Goal: Transaction & Acquisition: Purchase product/service

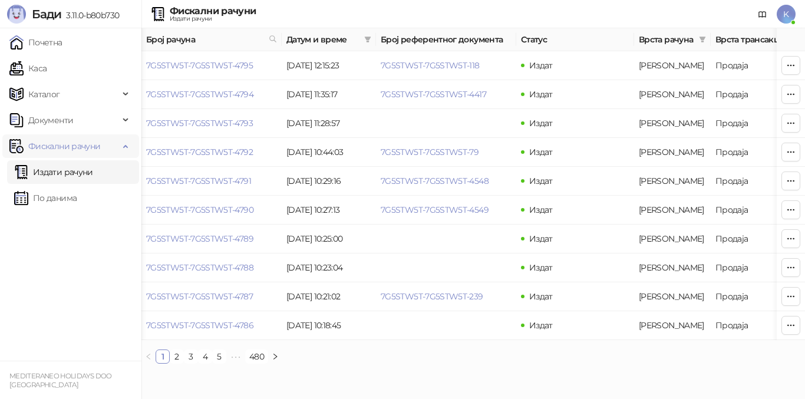
scroll to position [0, 386]
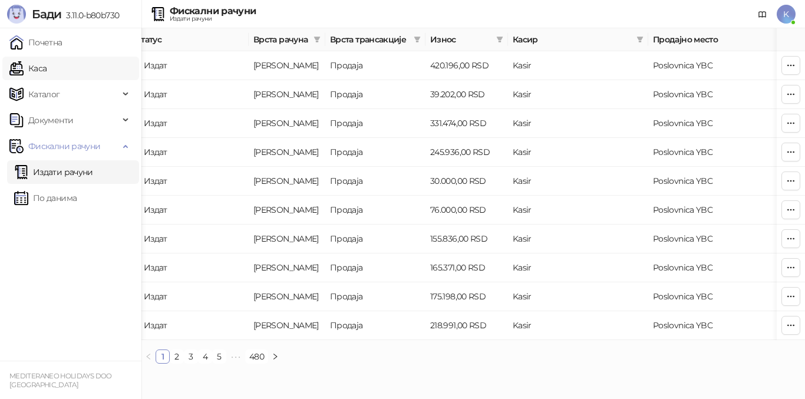
click at [39, 69] on link "Каса" at bounding box center [27, 69] width 37 height 24
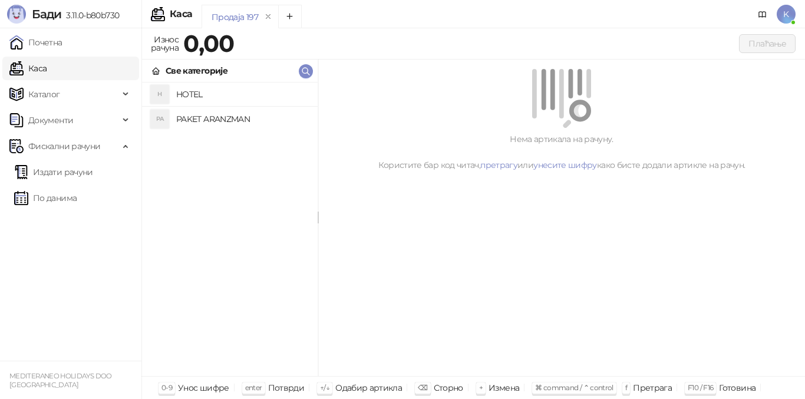
click at [47, 73] on link "Каса" at bounding box center [27, 69] width 37 height 24
click at [193, 117] on h4 "PAKET ARANZMAN" at bounding box center [242, 119] width 132 height 19
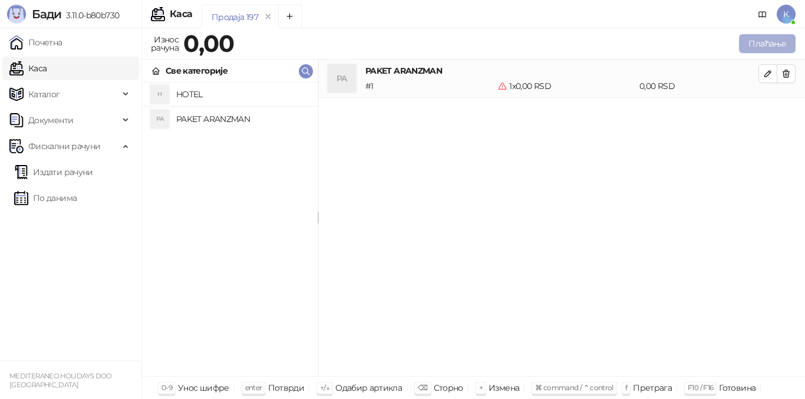
click at [749, 45] on button "Плаћање" at bounding box center [767, 43] width 57 height 19
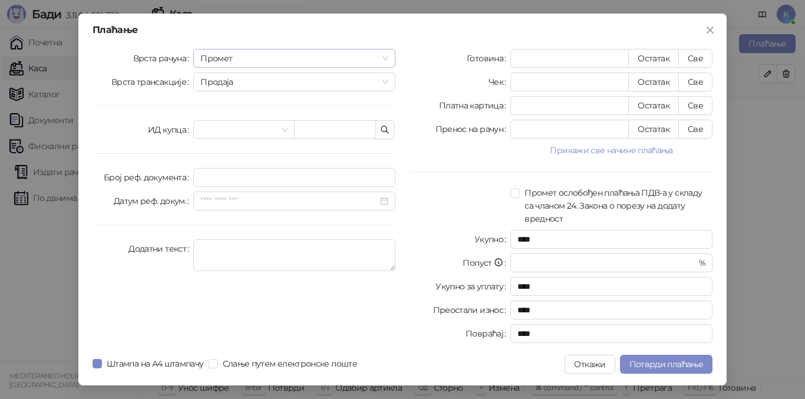
click at [254, 60] on span "Промет" at bounding box center [294, 59] width 188 height 18
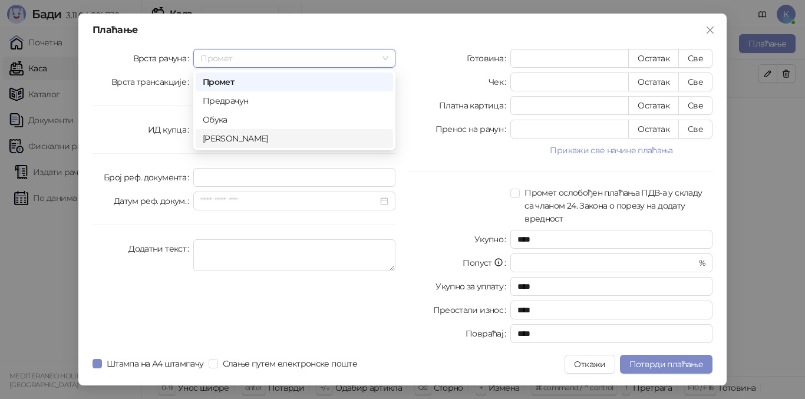
click at [246, 139] on div "[PERSON_NAME]" at bounding box center [294, 138] width 183 height 13
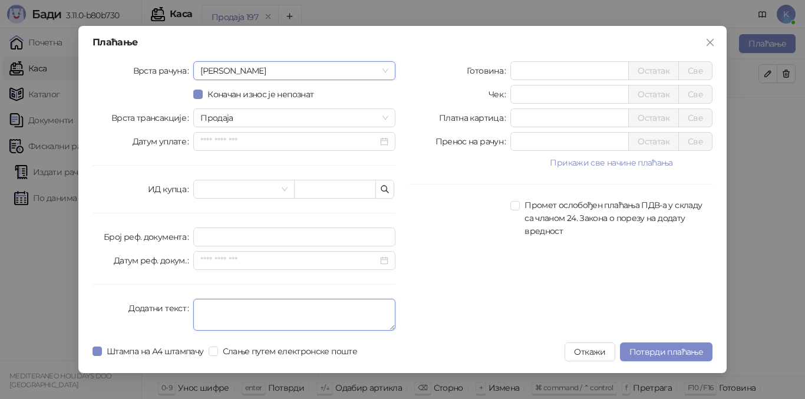
click at [231, 311] on textarea "Додатни текст" at bounding box center [294, 315] width 202 height 32
type textarea "*********"
drag, startPoint x: 532, startPoint y: 116, endPoint x: 492, endPoint y: 113, distance: 40.2
click at [492, 113] on div "Платна картица * Остатак Све" at bounding box center [561, 117] width 303 height 19
type input "*****"
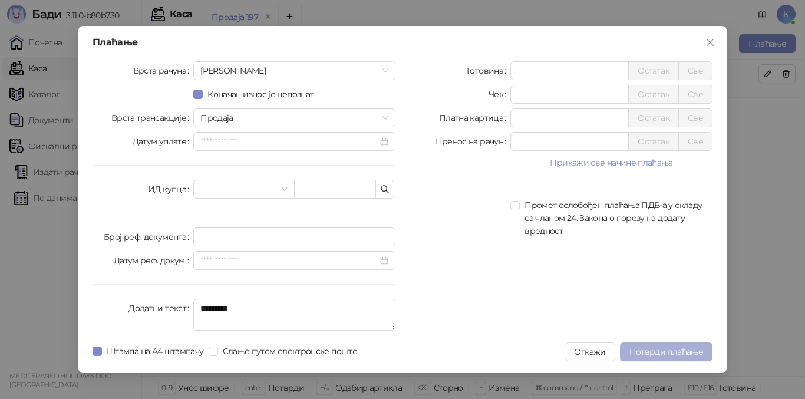
click at [662, 351] on span "Потврди плаћање" at bounding box center [667, 352] width 74 height 11
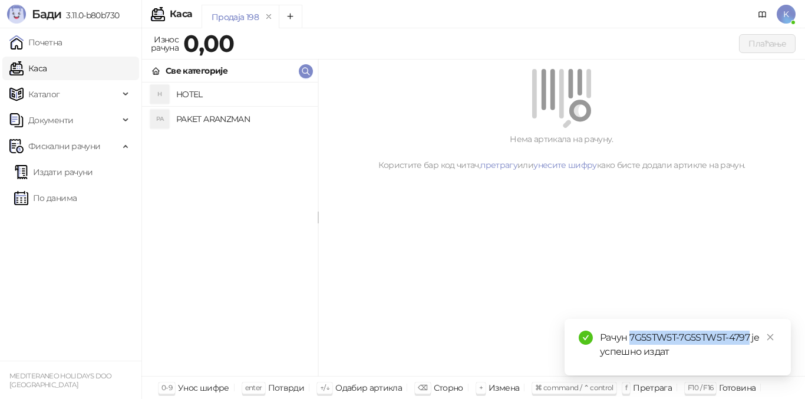
drag, startPoint x: 631, startPoint y: 335, endPoint x: 748, endPoint y: 333, distance: 116.8
click at [750, 333] on div "Рачун 7G5STW5T-7G5STW5T-4797 је успешно издат" at bounding box center [688, 345] width 177 height 28
copy div "7G5STW5T-7G5STW5T-4797"
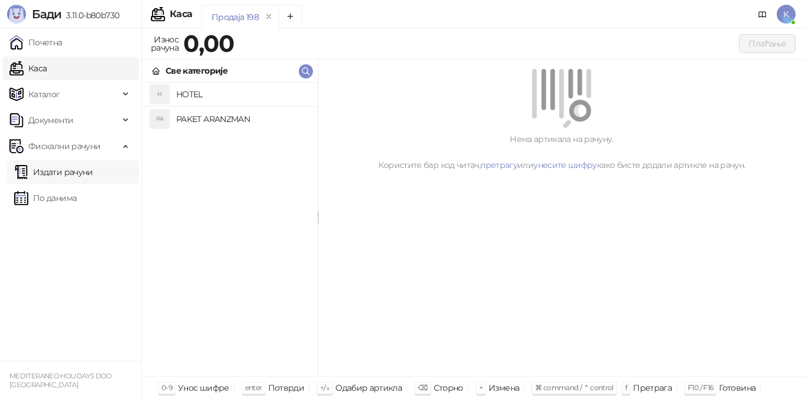
click at [69, 168] on link "Издати рачуни" at bounding box center [53, 172] width 79 height 24
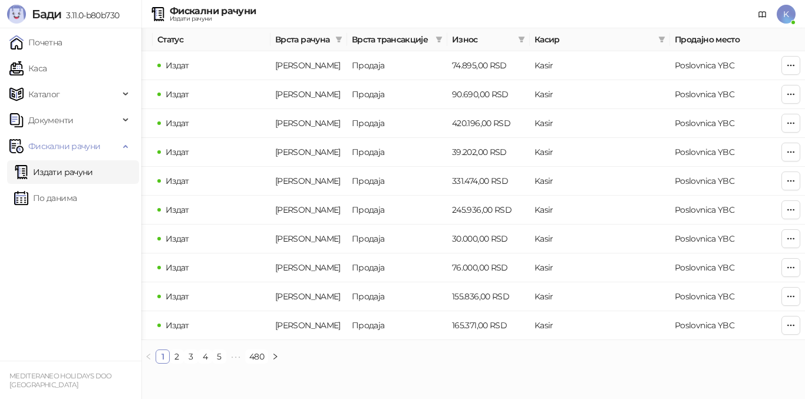
scroll to position [0, 397]
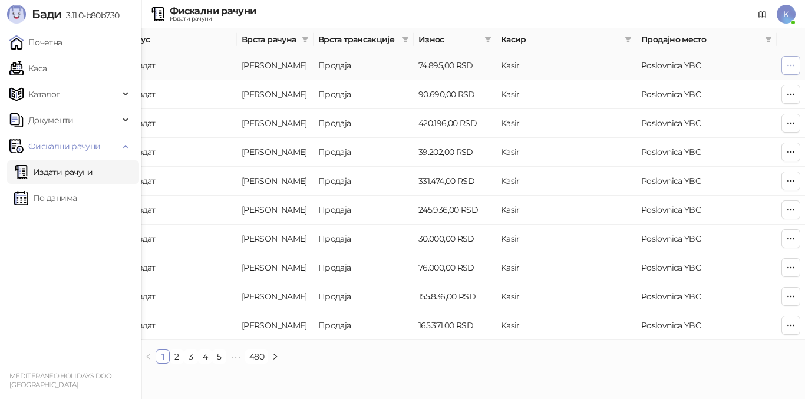
click at [790, 66] on icon "button" at bounding box center [791, 65] width 9 height 9
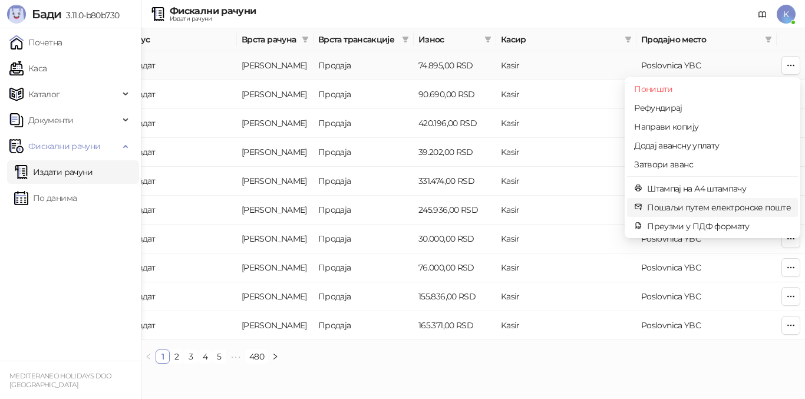
click at [704, 205] on span "Пошаљи путем електронске поште" at bounding box center [719, 207] width 144 height 13
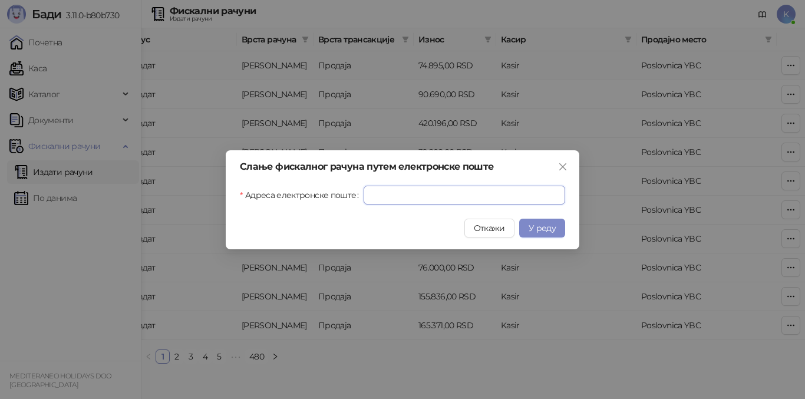
click at [438, 199] on input "Адреса електронске поште" at bounding box center [465, 195] width 202 height 19
paste input "**********"
type input "**********"
click at [553, 235] on button "У реду" at bounding box center [542, 228] width 46 height 19
